Goal: Submit feedback/report problem

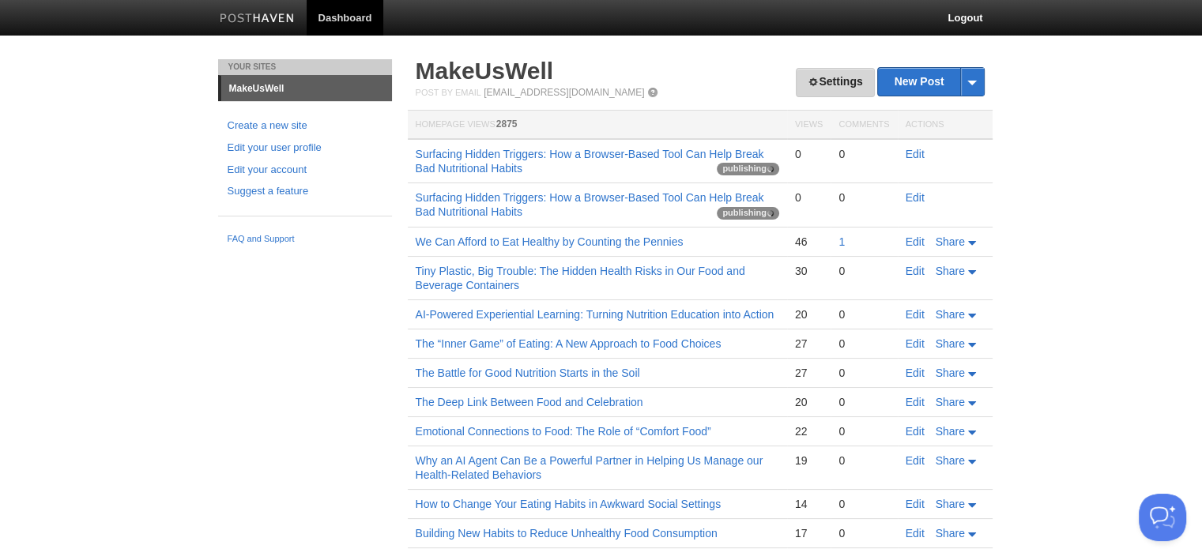
click at [808, 78] on span at bounding box center [813, 82] width 11 height 11
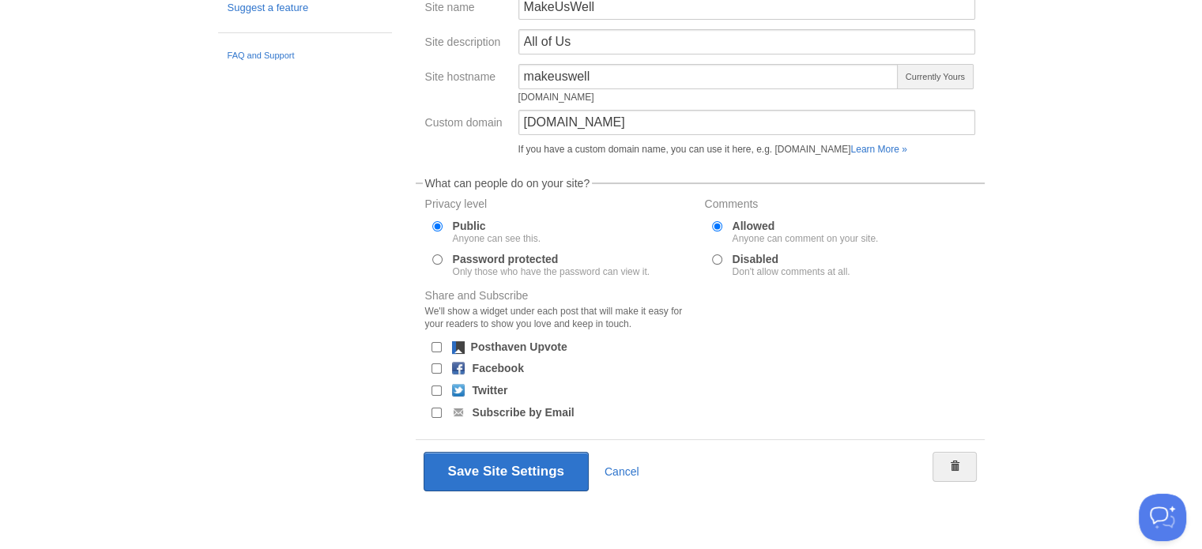
scroll to position [185, 0]
click at [1160, 508] on button "Open Beacon popover" at bounding box center [1159, 514] width 47 height 47
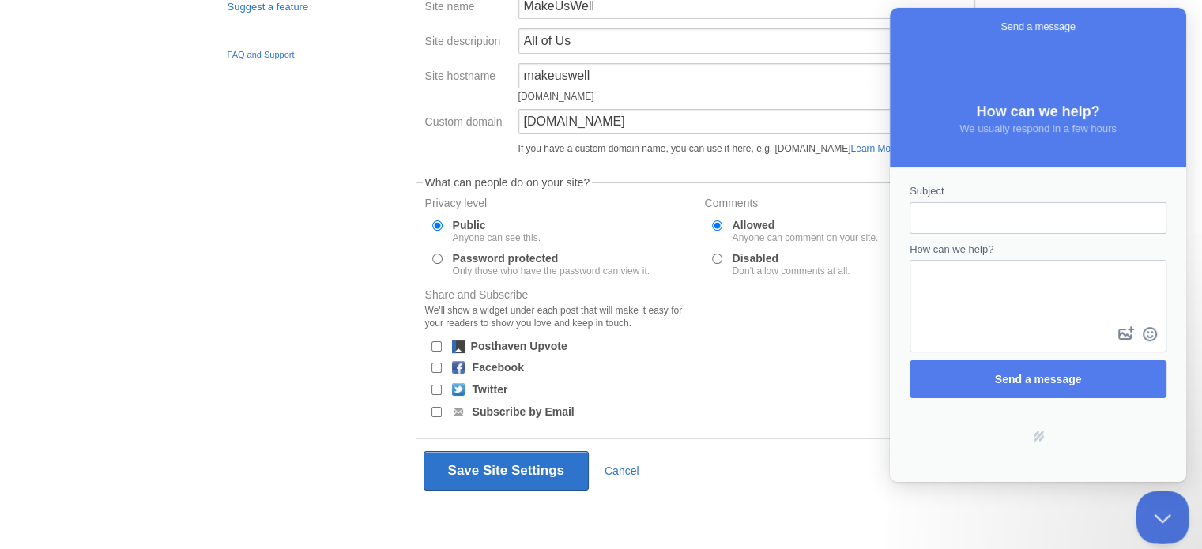
scroll to position [0, 0]
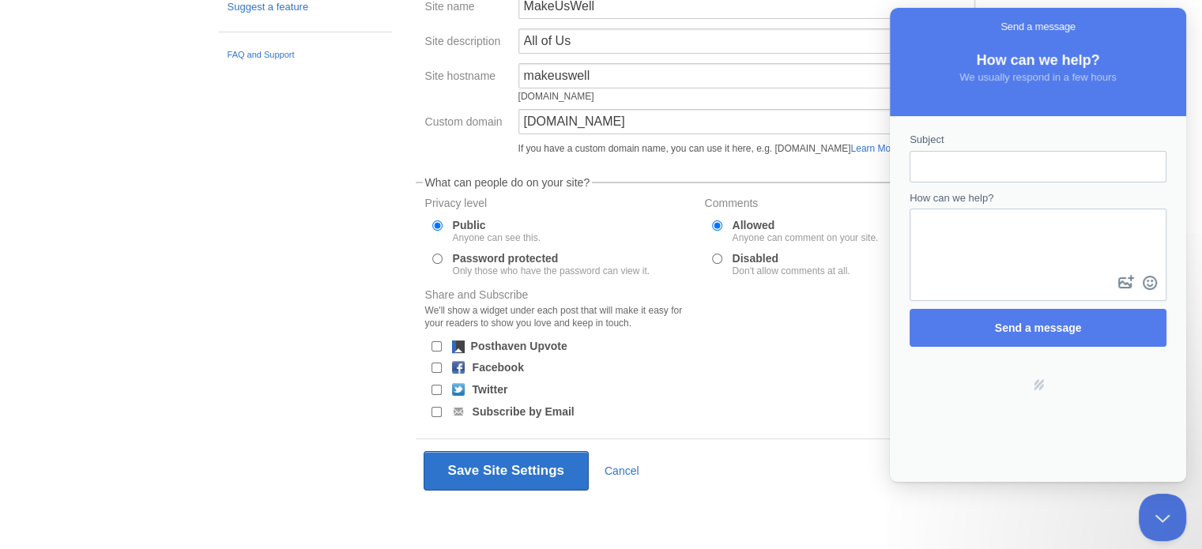
click at [939, 169] on input "Subject" at bounding box center [1038, 167] width 232 height 28
type input "The post is not publishing ."
click at [981, 224] on textarea "How can we help?" at bounding box center [1038, 241] width 254 height 62
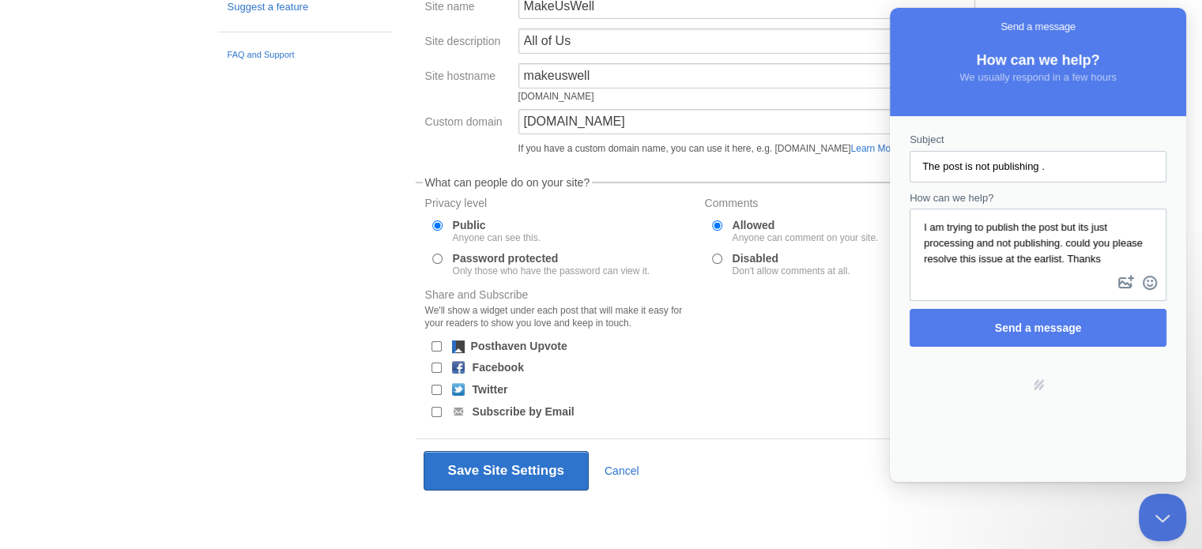
click at [890, 8] on span "earliest?" at bounding box center [890, 8] width 0 height 0
click at [890, 8] on span "it's" at bounding box center [890, 8] width 0 height 0
click at [890, 8] on span "post" at bounding box center [890, 8] width 0 height 0
click at [890, 8] on div "Could" at bounding box center [890, 8] width 0 height 0
type textarea "I am trying to publish the post, but it's just processing and not publishing. C…"
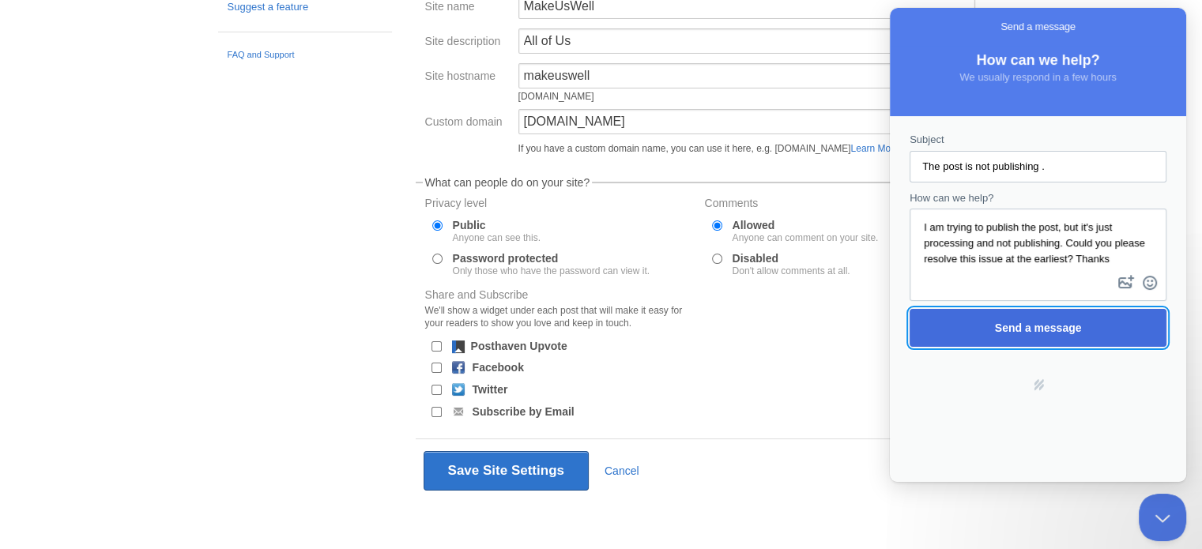
click at [1031, 328] on span "Send a message" at bounding box center [1038, 328] width 87 height 13
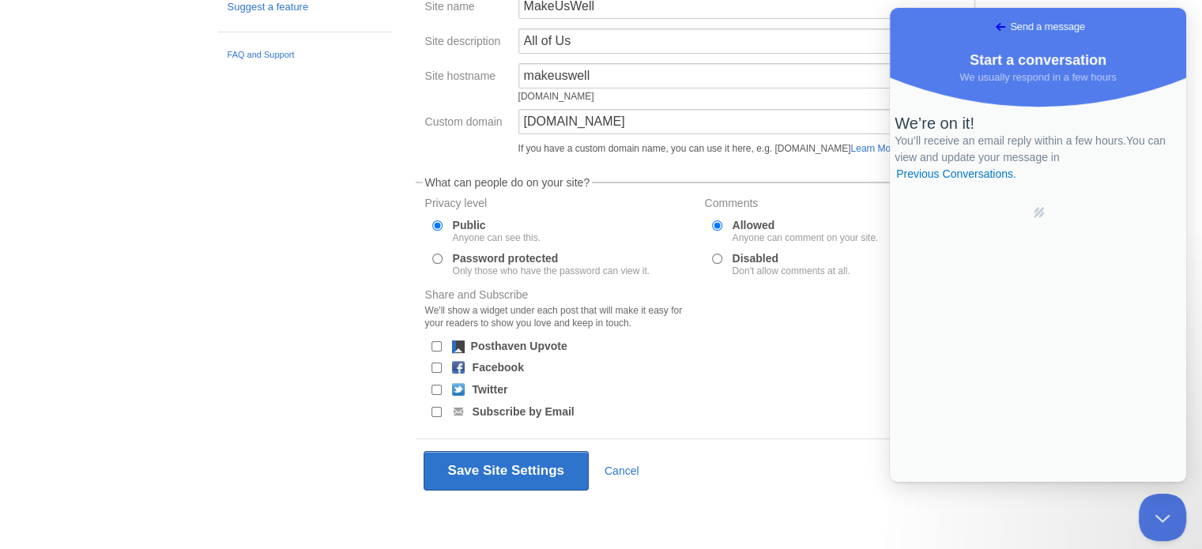
click at [842, 496] on div "Save Site Settings Cancel" at bounding box center [700, 471] width 569 height 64
